Goal: Information Seeking & Learning: Learn about a topic

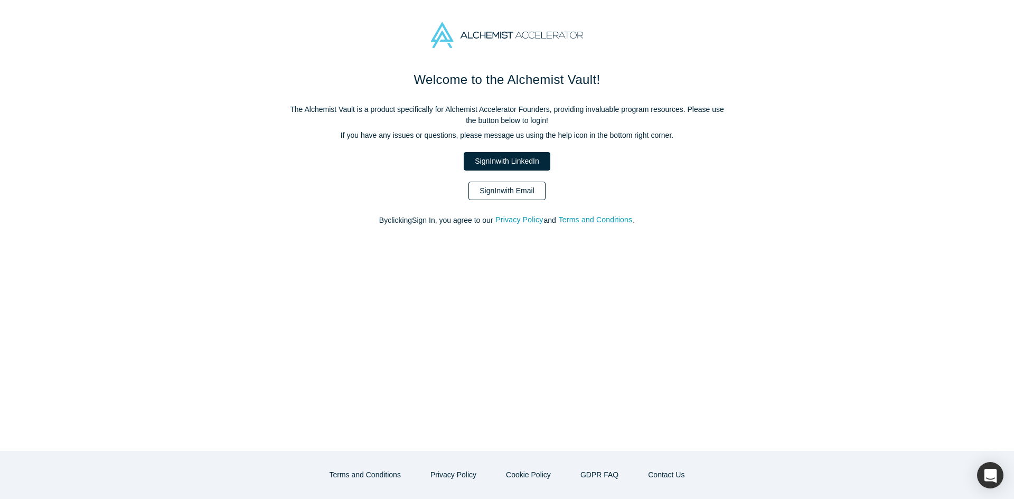
click at [515, 195] on link "Sign In with Email" at bounding box center [506, 191] width 77 height 18
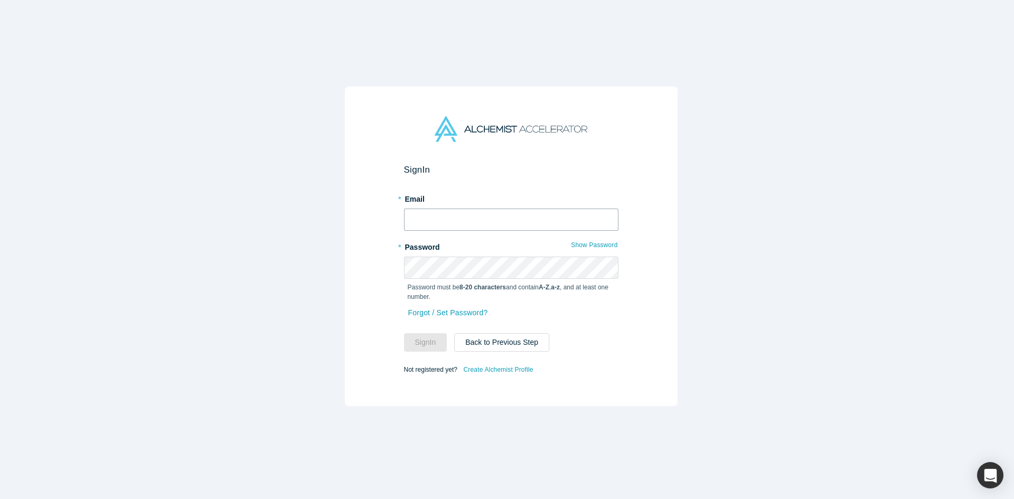
click at [449, 226] on input "text" at bounding box center [511, 220] width 214 height 22
click at [447, 221] on input "text" at bounding box center [511, 220] width 214 height 22
type input "[EMAIL_ADDRESS][DOMAIN_NAME]"
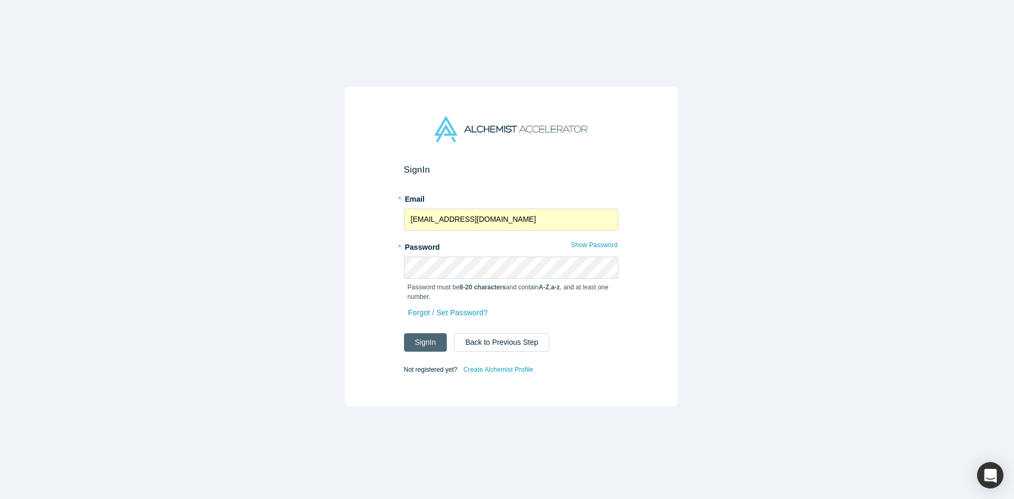
click at [430, 339] on button "Sign In" at bounding box center [425, 342] width 43 height 18
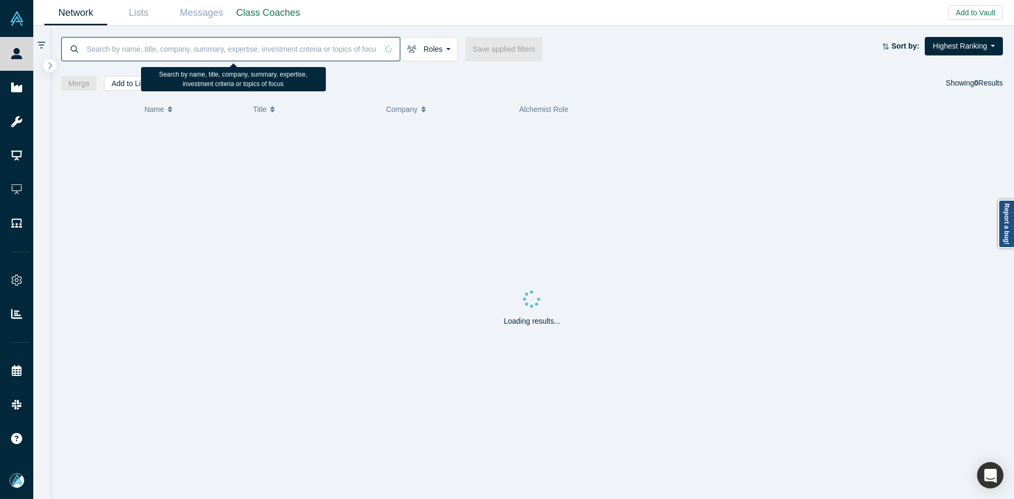
click at [294, 58] on input at bounding box center [232, 48] width 292 height 25
paste input "[PERSON_NAME]"
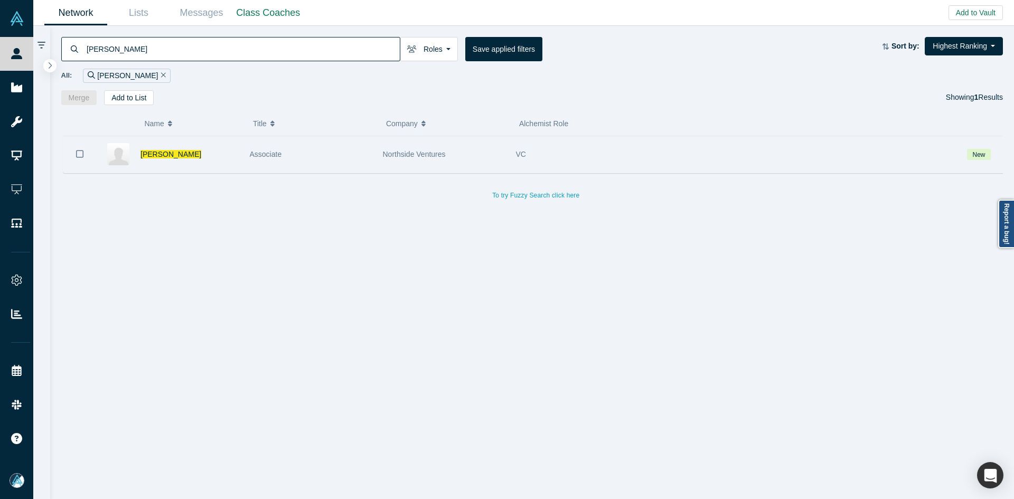
type input "[PERSON_NAME]"
click at [76, 154] on icon "Bookmark" at bounding box center [79, 153] width 7 height 7
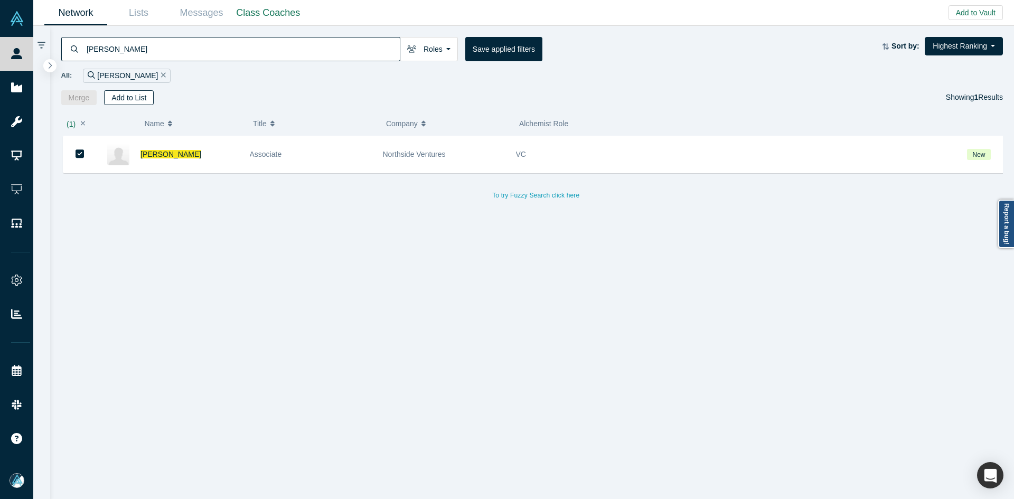
click at [126, 102] on button "Add to List" at bounding box center [129, 97] width 50 height 15
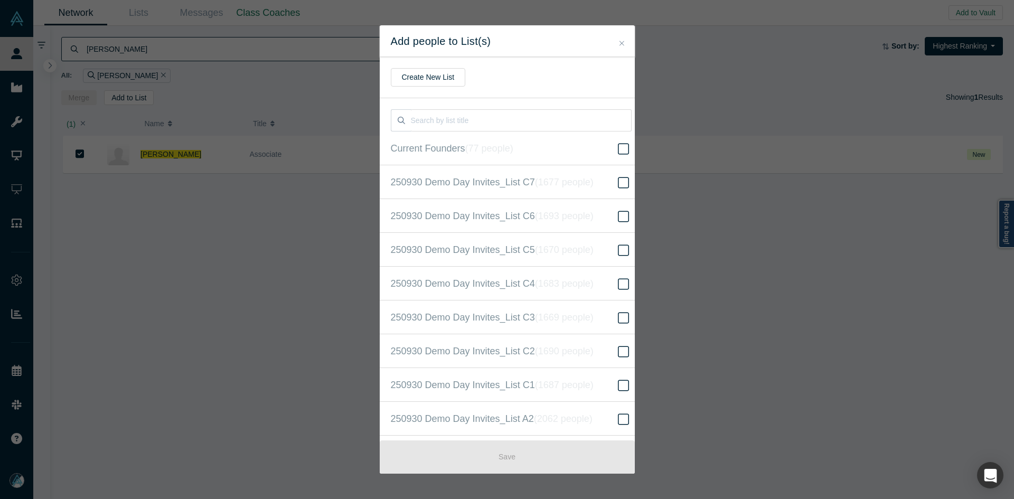
scroll to position [271, 0]
click at [605, 246] on label "250930 Demo Day Invites_Base List ( 16605 people )" at bounding box center [511, 249] width 263 height 34
click at [0, 0] on input "250930 Demo Day Invites_Base List ( 16605 people )" at bounding box center [0, 0] width 0 height 0
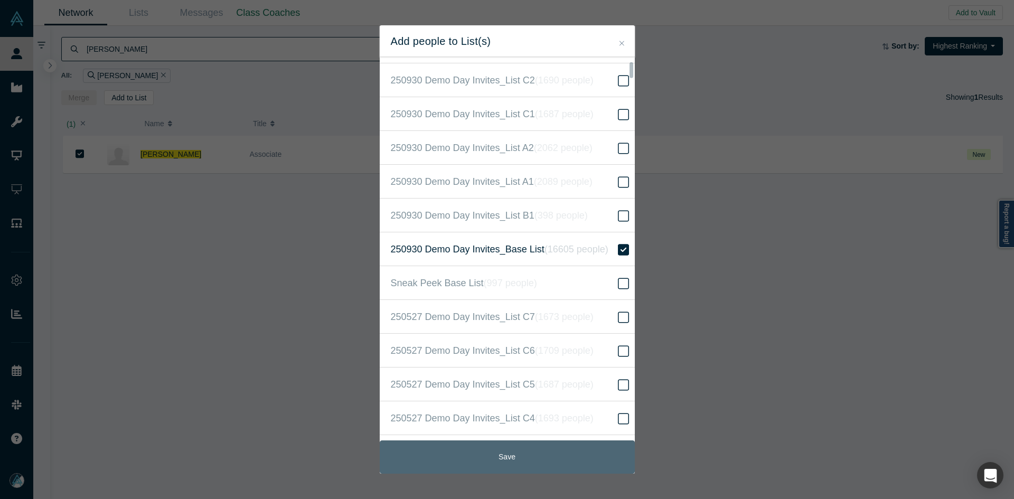
click at [548, 445] on button "Save" at bounding box center [507, 456] width 255 height 33
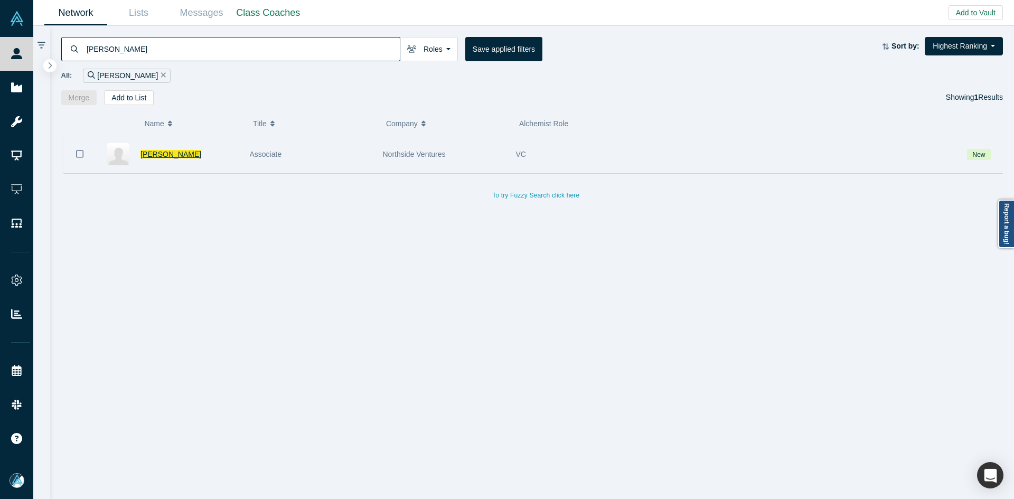
click at [145, 150] on span "[PERSON_NAME]" at bounding box center [170, 154] width 61 height 8
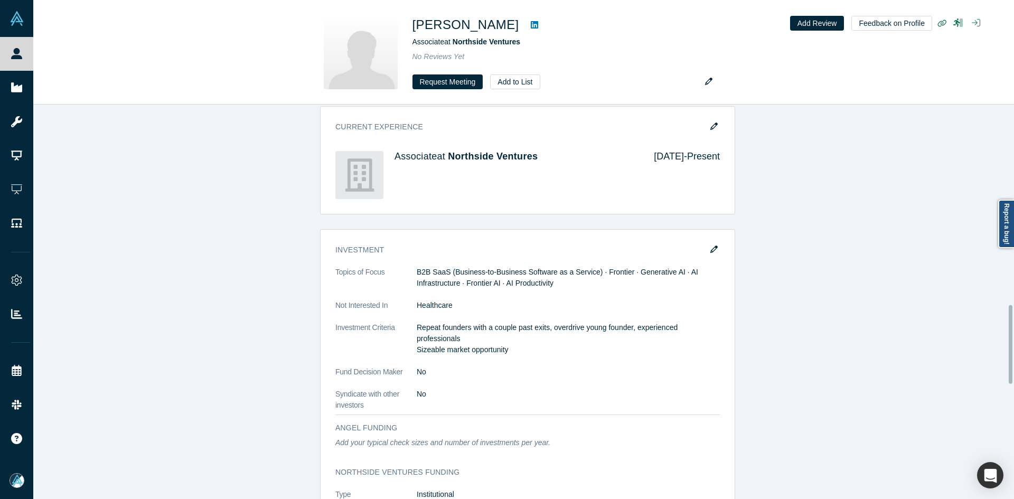
scroll to position [1109, 0]
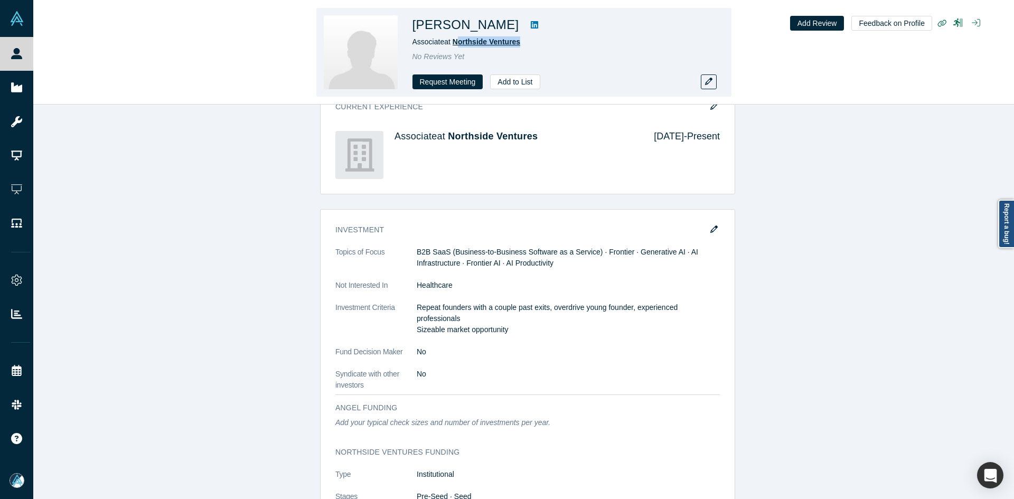
copy span "orthside Ventures"
copy span "Northside Ventures"
drag, startPoint x: 538, startPoint y: 42, endPoint x: 455, endPoint y: 46, distance: 83.6
click at [455, 46] on div "Associate at Northside Ventures" at bounding box center [560, 41] width 296 height 11
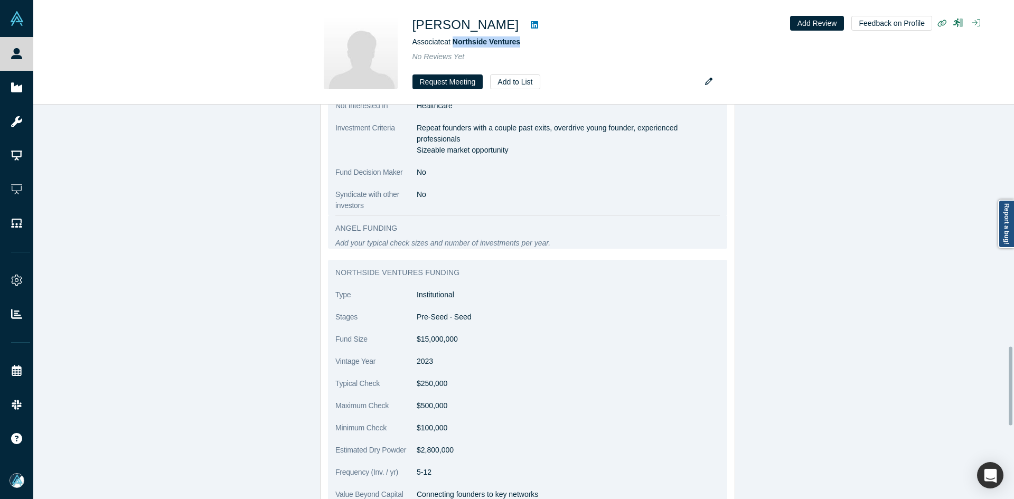
scroll to position [1215, 0]
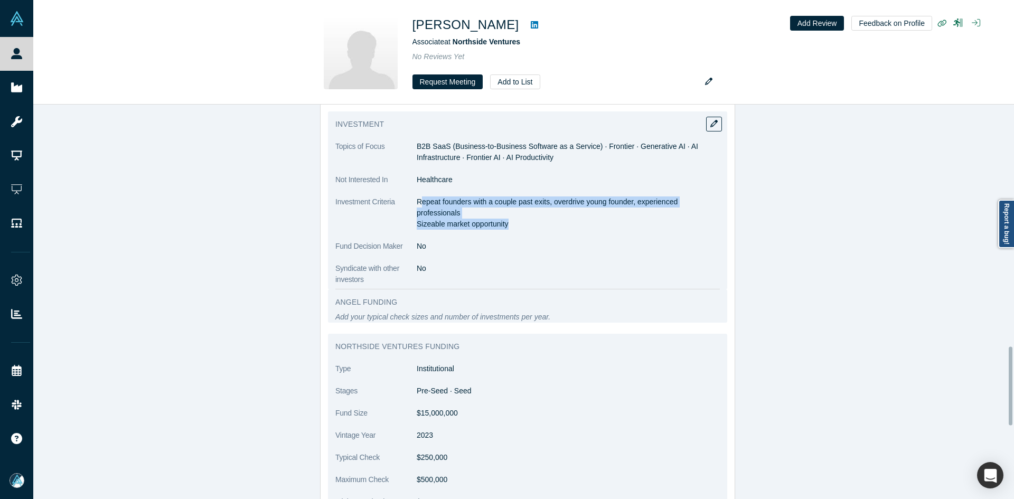
drag, startPoint x: 416, startPoint y: 182, endPoint x: 461, endPoint y: 198, distance: 48.1
click at [511, 211] on p "Repeat founders with a couple past exits, overdrive young founder, experienced …" at bounding box center [568, 212] width 303 height 33
click at [446, 199] on p "Repeat founders with a couple past exits, overdrive young founder, experienced …" at bounding box center [568, 212] width 303 height 33
drag, startPoint x: 424, startPoint y: 184, endPoint x: 515, endPoint y: 208, distance: 94.3
click at [515, 208] on p "Repeat founders with a couple past exits, overdrive young founder, experienced …" at bounding box center [568, 212] width 303 height 33
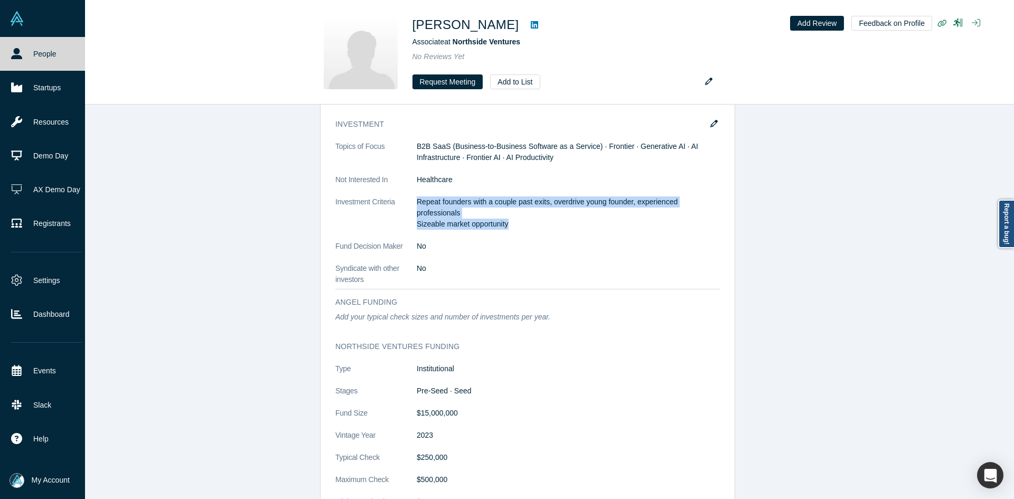
click at [21, 49] on icon at bounding box center [16, 53] width 11 height 11
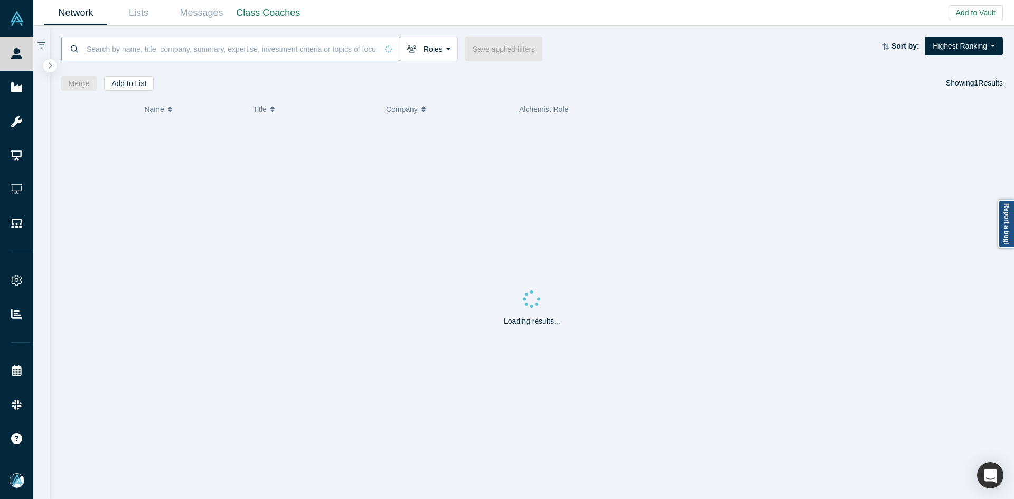
click at [281, 51] on input at bounding box center [232, 48] width 292 height 25
paste input "[PERSON_NAME]"
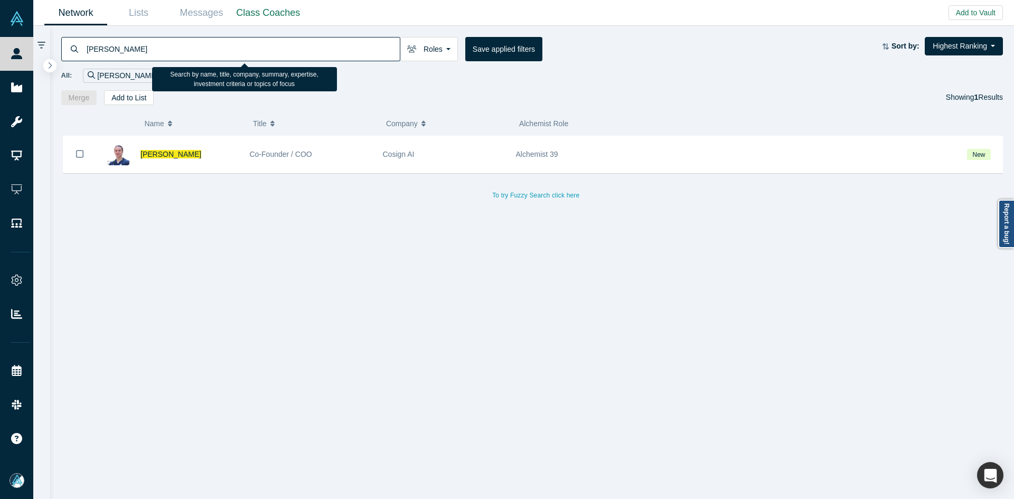
click at [160, 53] on input "[PERSON_NAME]" at bounding box center [243, 48] width 314 height 25
paste input "[PERSON_NAME] [PERSON_NAME]"
click at [160, 53] on input "[PERSON_NAME]" at bounding box center [243, 48] width 314 height 25
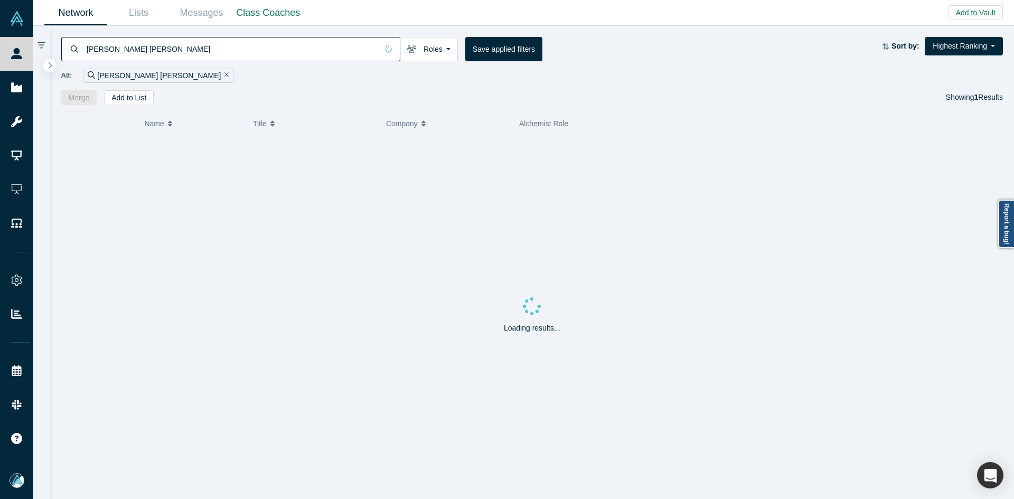
type input "[PERSON_NAME] [PERSON_NAME]"
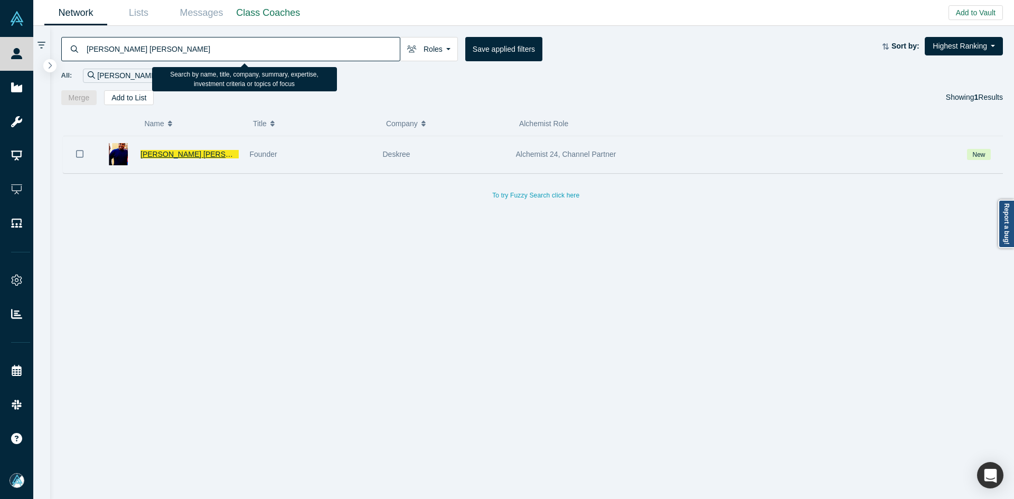
click at [185, 157] on span "[PERSON_NAME] [PERSON_NAME]" at bounding box center [202, 154] width 124 height 8
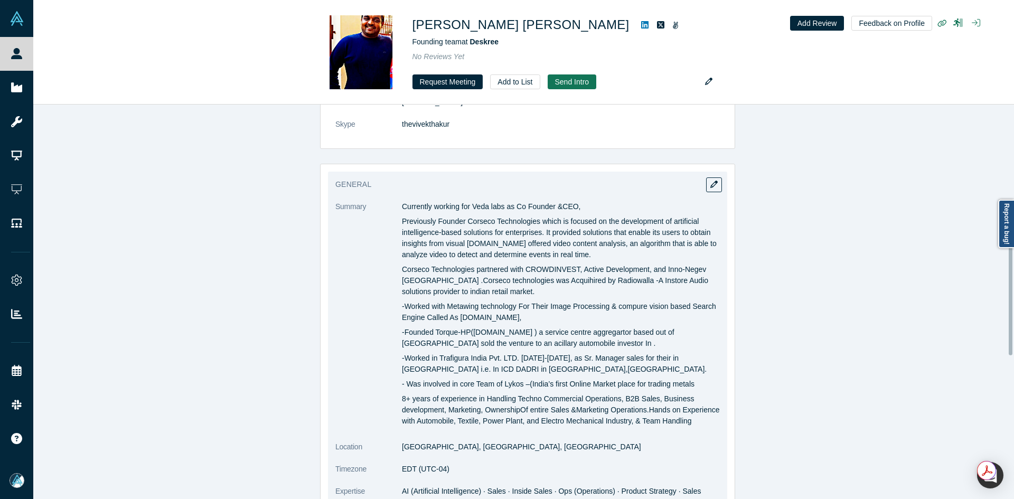
scroll to position [475, 0]
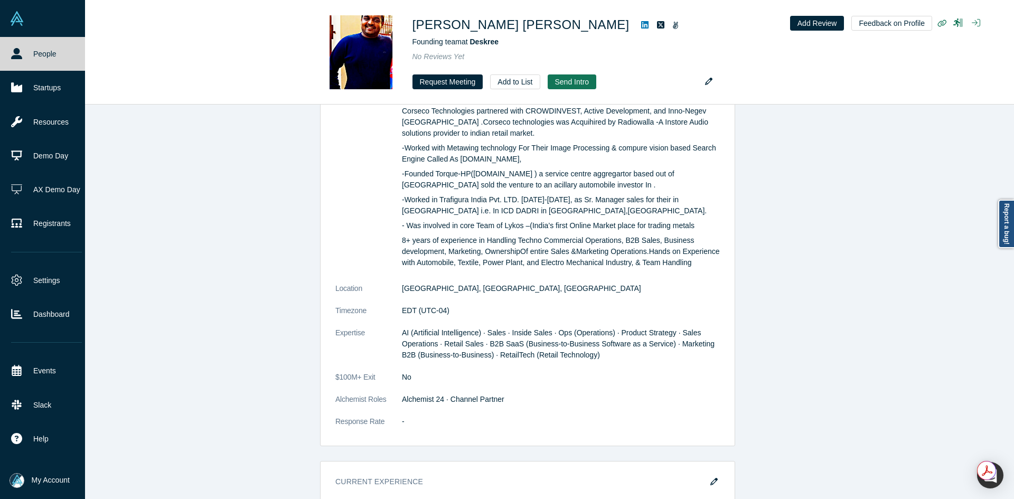
click at [24, 51] on link "People" at bounding box center [46, 54] width 93 height 34
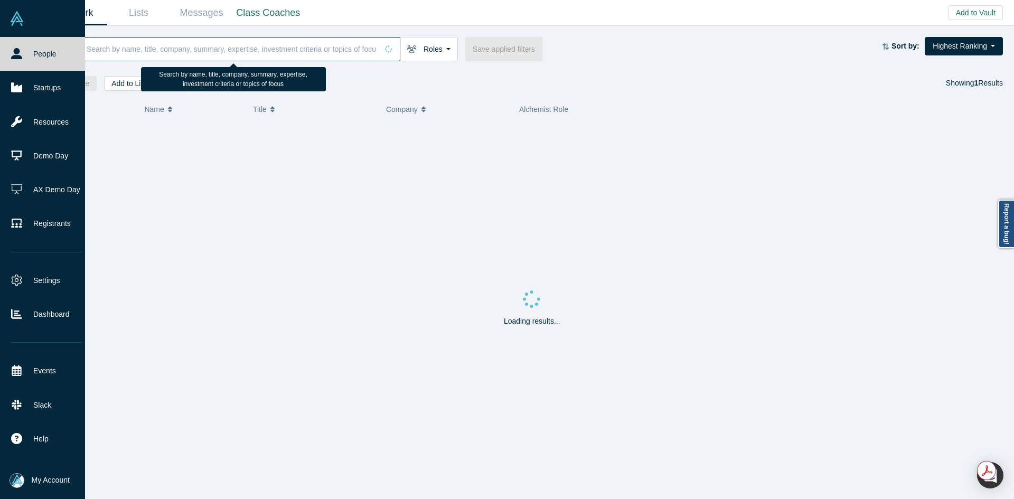
click at [189, 48] on input at bounding box center [232, 48] width 292 height 25
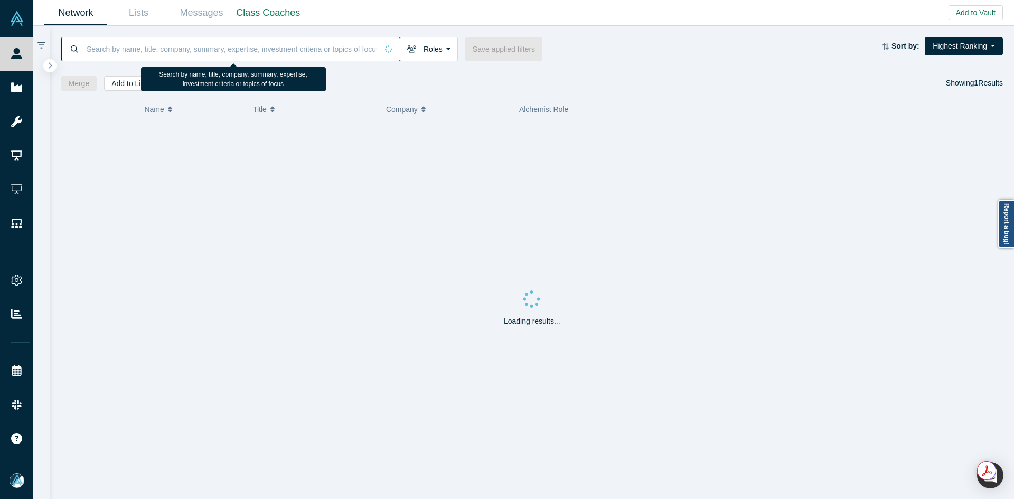
paste input "Shine Oovattil"
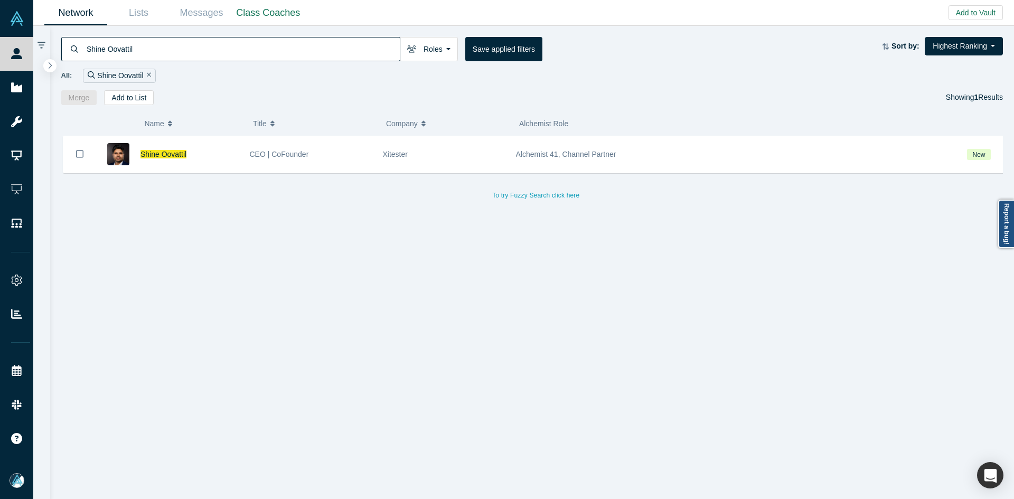
click at [111, 51] on input "Shine Oovattil" at bounding box center [243, 48] width 314 height 25
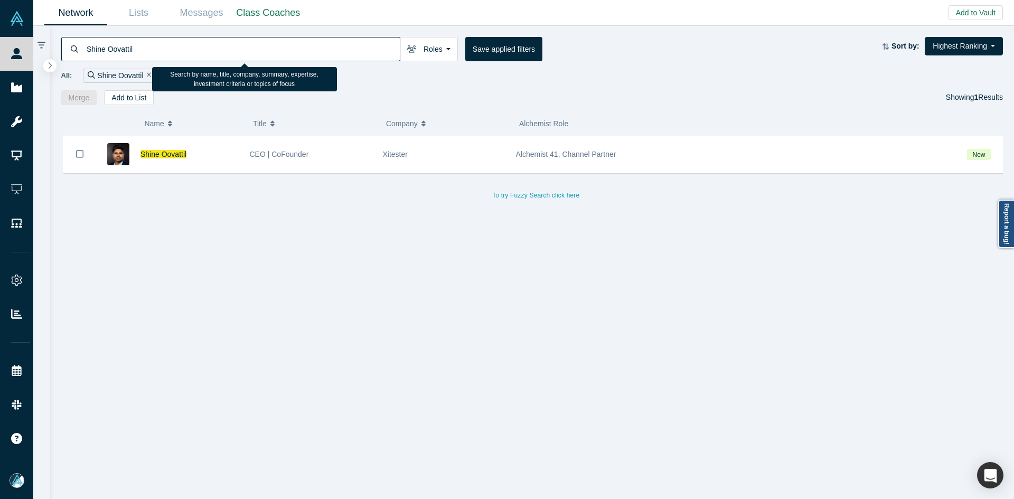
click at [111, 51] on input "Shine Oovattil" at bounding box center [243, 48] width 314 height 25
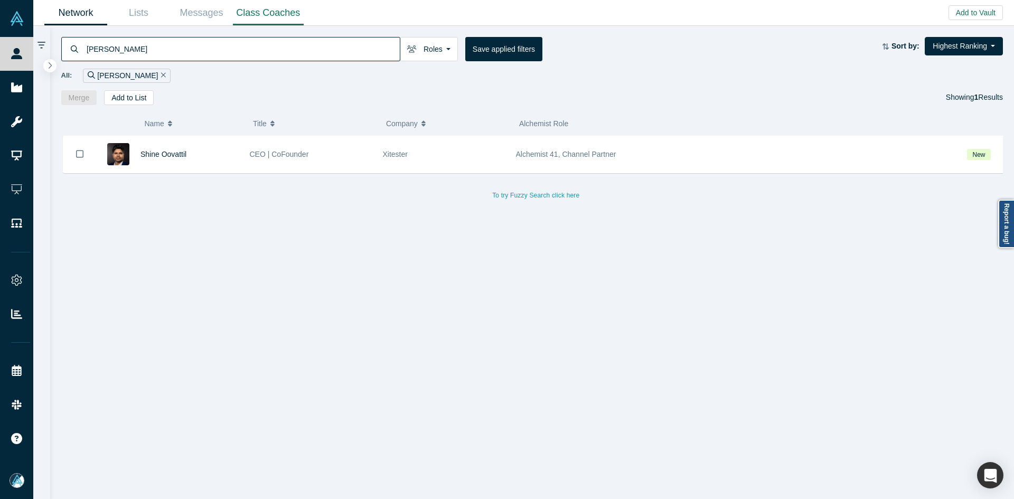
type input "[PERSON_NAME]"
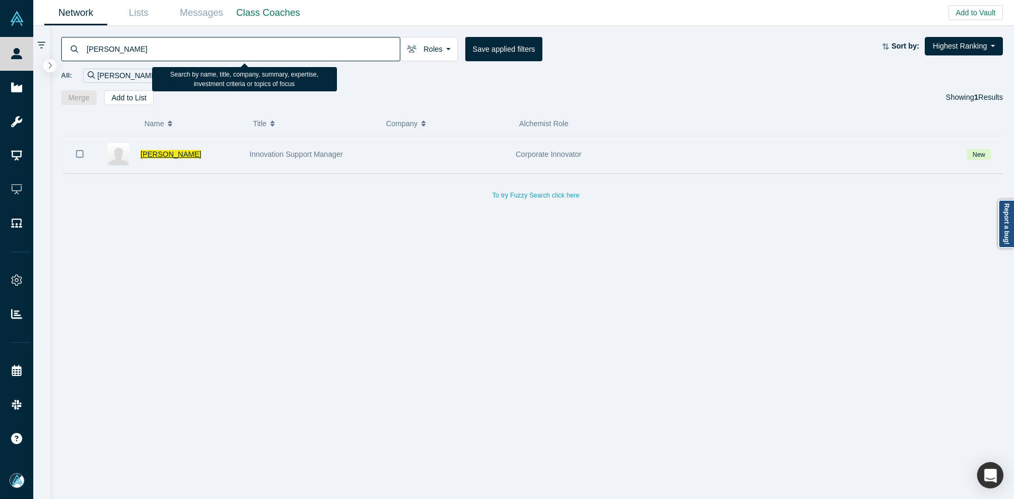
click at [163, 155] on span "[PERSON_NAME]" at bounding box center [170, 154] width 61 height 8
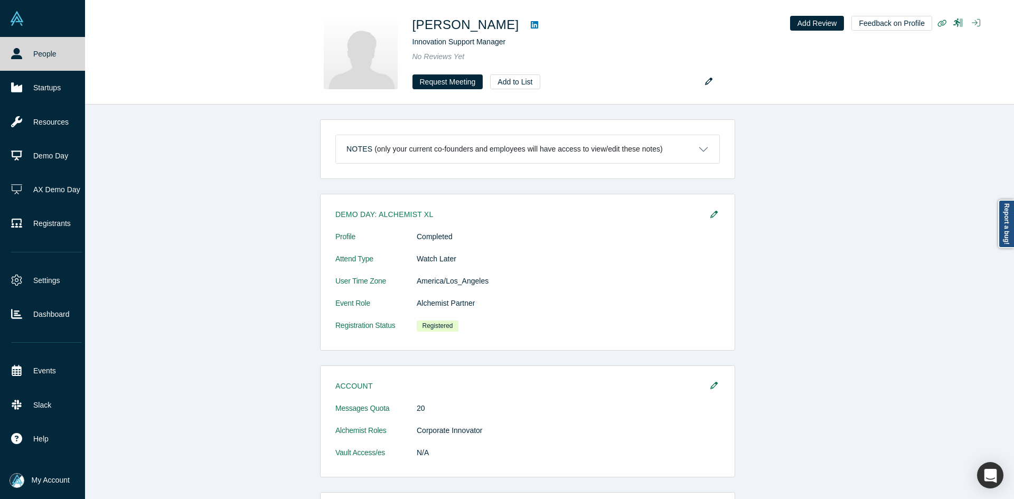
click at [28, 52] on link "People" at bounding box center [46, 54] width 93 height 34
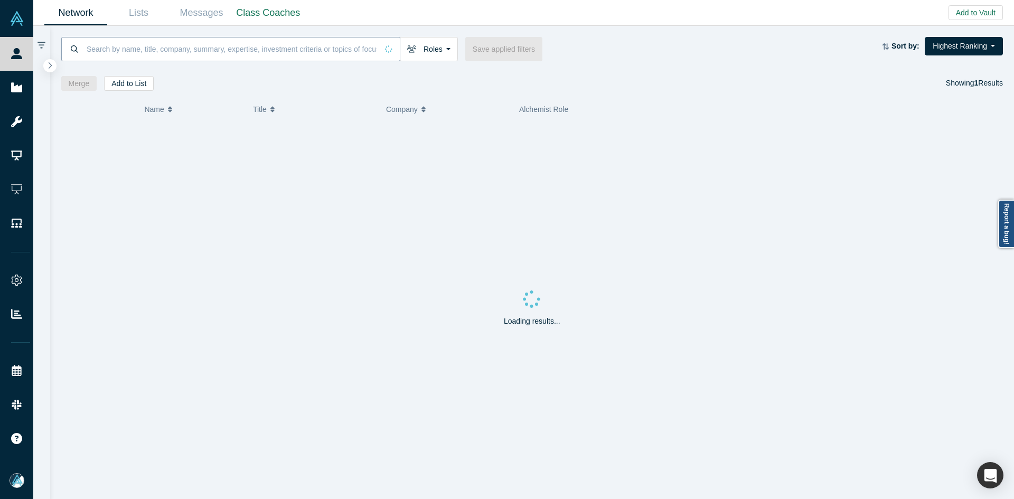
drag, startPoint x: 162, startPoint y: 50, endPoint x: 161, endPoint y: 44, distance: 5.9
click at [162, 50] on input at bounding box center [232, 48] width 292 height 25
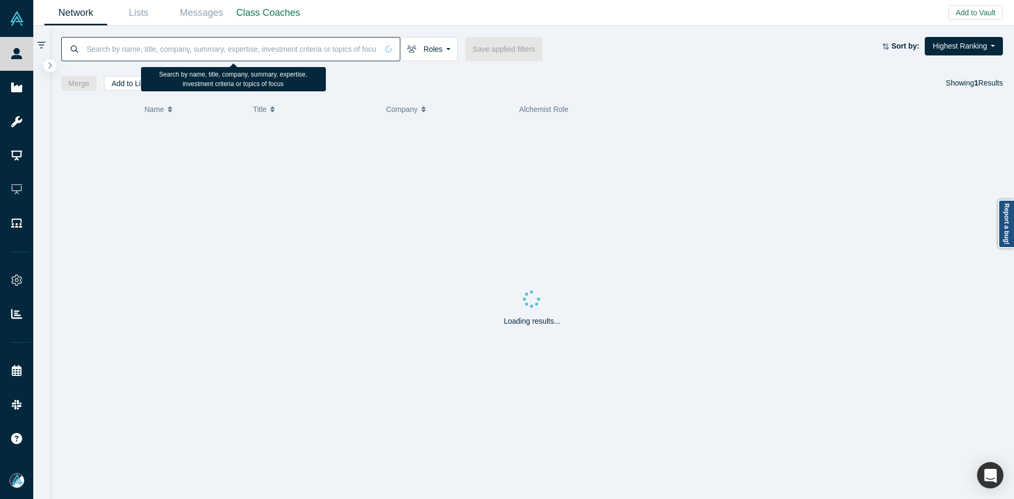
paste input "[PERSON_NAME]"
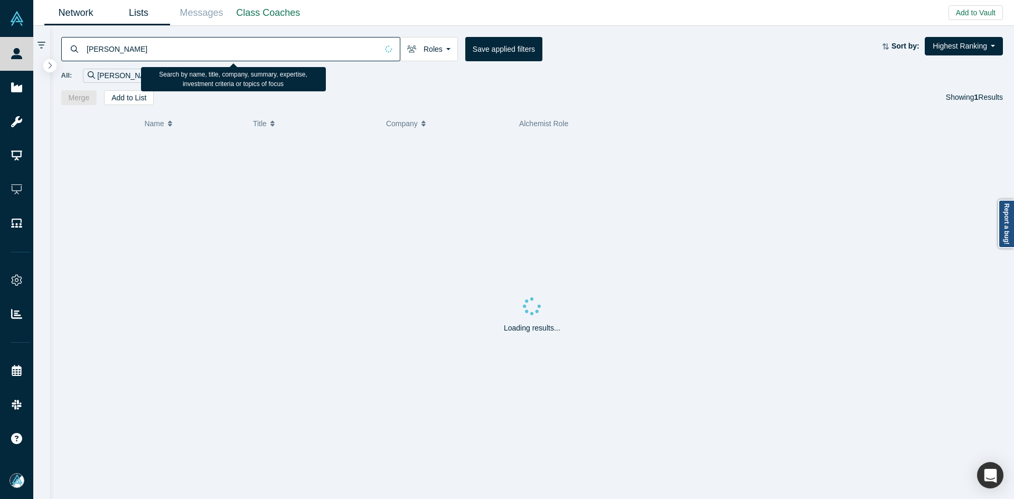
type input "[PERSON_NAME]"
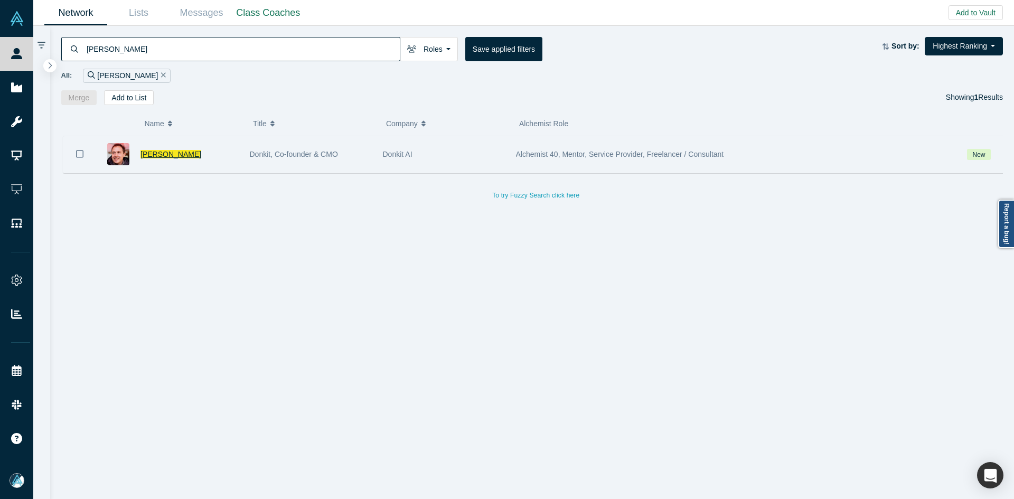
click at [189, 157] on span "[PERSON_NAME]" at bounding box center [170, 154] width 61 height 8
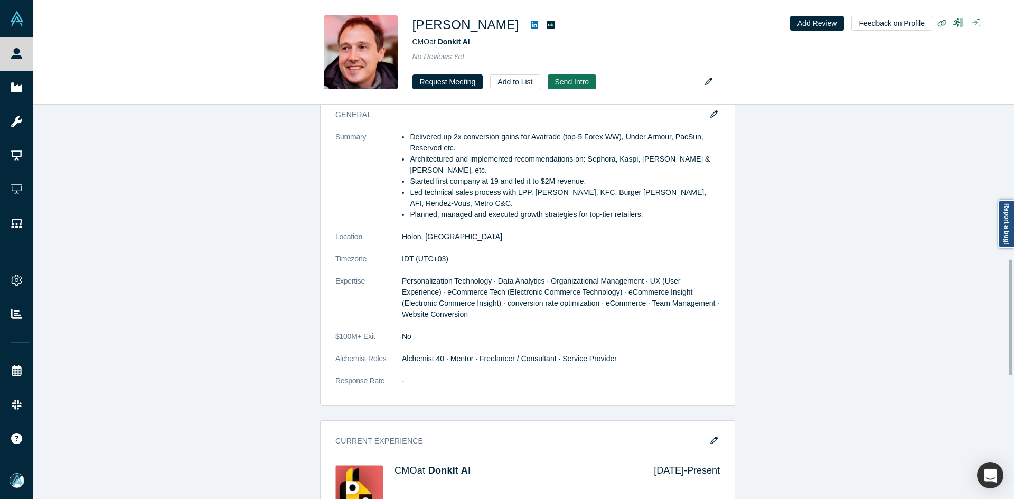
scroll to position [528, 0]
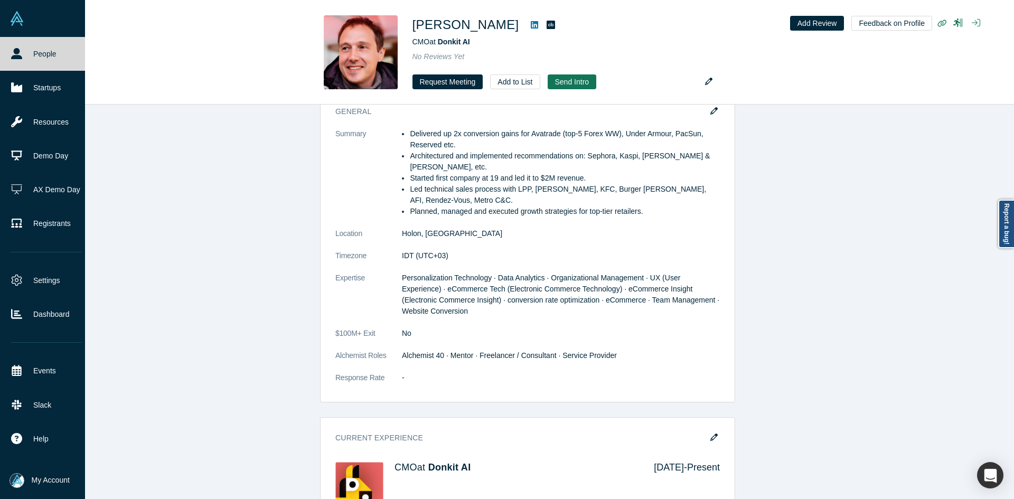
drag, startPoint x: 0, startPoint y: 45, endPoint x: 23, endPoint y: 52, distance: 23.7
click at [0, 45] on link "People" at bounding box center [46, 54] width 93 height 34
click at [23, 52] on link "People" at bounding box center [46, 54] width 93 height 34
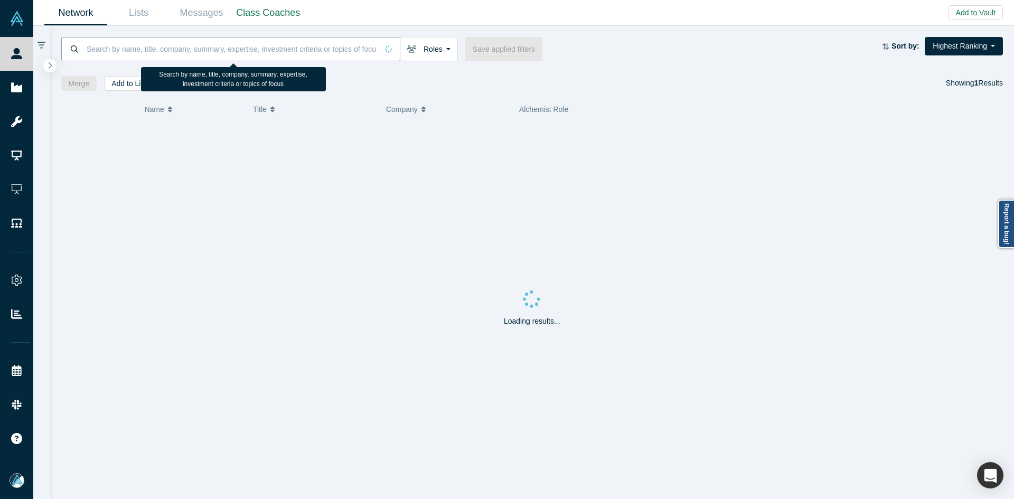
click at [177, 46] on input at bounding box center [232, 48] width 292 height 25
paste input "[DEMOGRAPHIC_DATA][PERSON_NAME]"
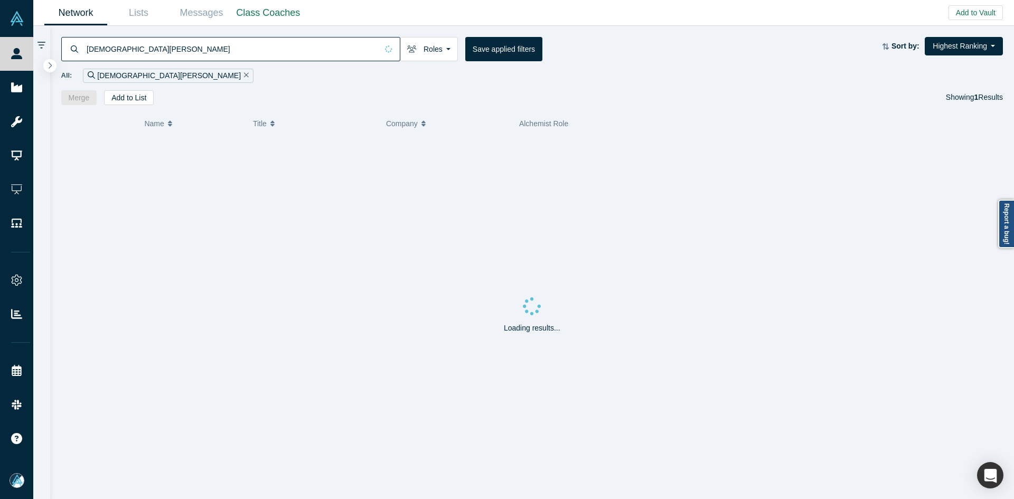
type input "[DEMOGRAPHIC_DATA][PERSON_NAME]"
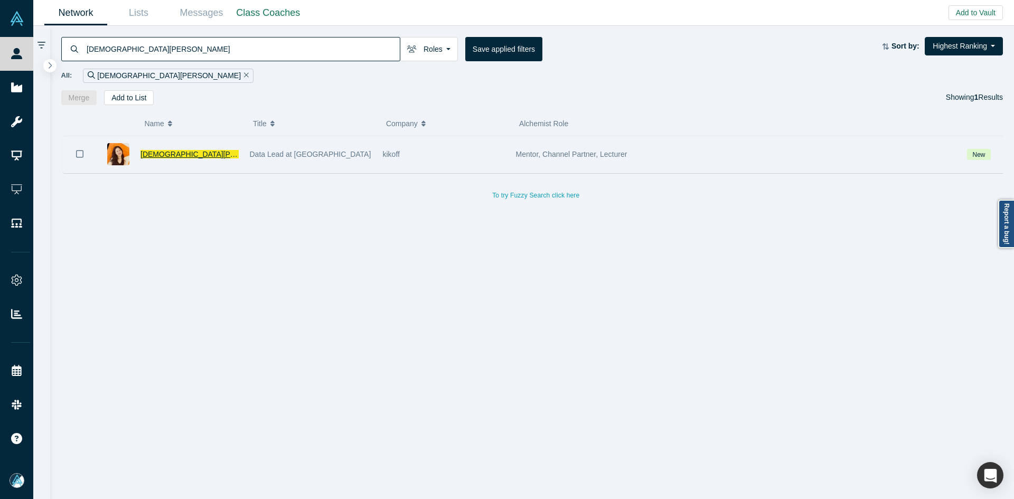
click at [151, 152] on span "[DEMOGRAPHIC_DATA][PERSON_NAME]" at bounding box center [212, 154] width 144 height 8
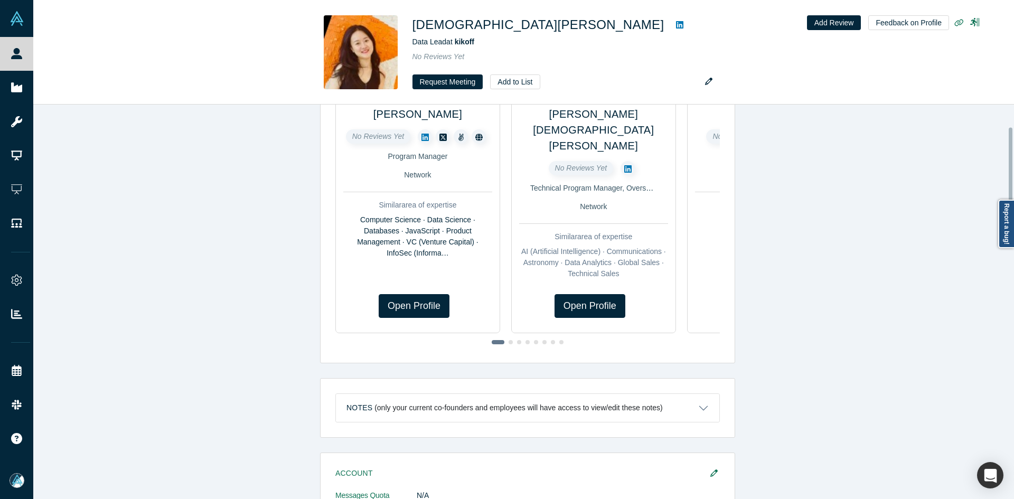
scroll to position [370, 0]
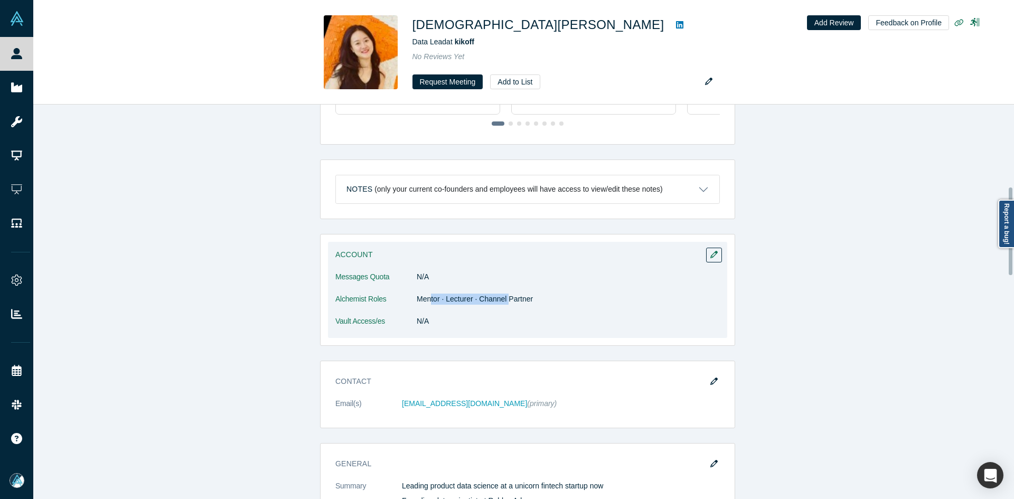
drag, startPoint x: 427, startPoint y: 283, endPoint x: 510, endPoint y: 222, distance: 102.4
click at [504, 294] on dd "Mentor · Lecturer · Channel Partner" at bounding box center [568, 299] width 303 height 11
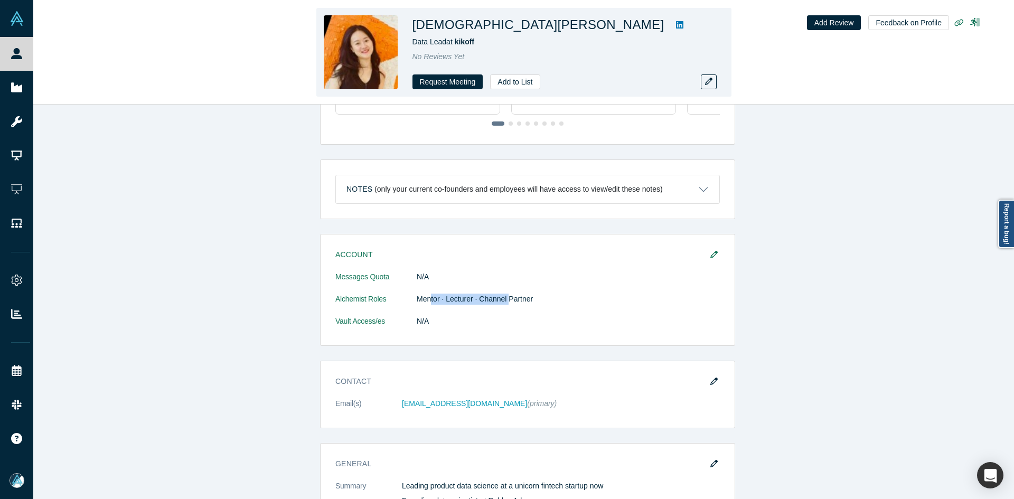
click at [672, 23] on link at bounding box center [680, 24] width 16 height 13
